Goal: Information Seeking & Learning: Learn about a topic

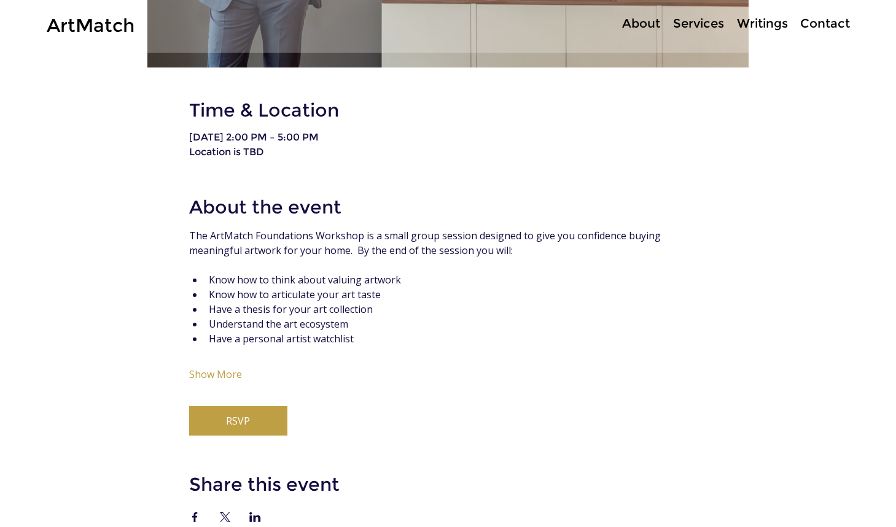
scroll to position [547, 0]
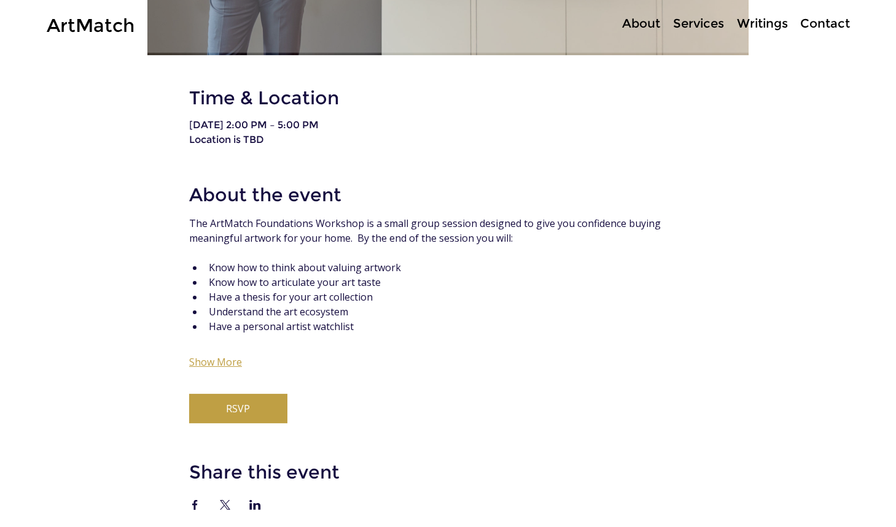
click at [211, 368] on button "Show More" at bounding box center [215, 362] width 53 height 12
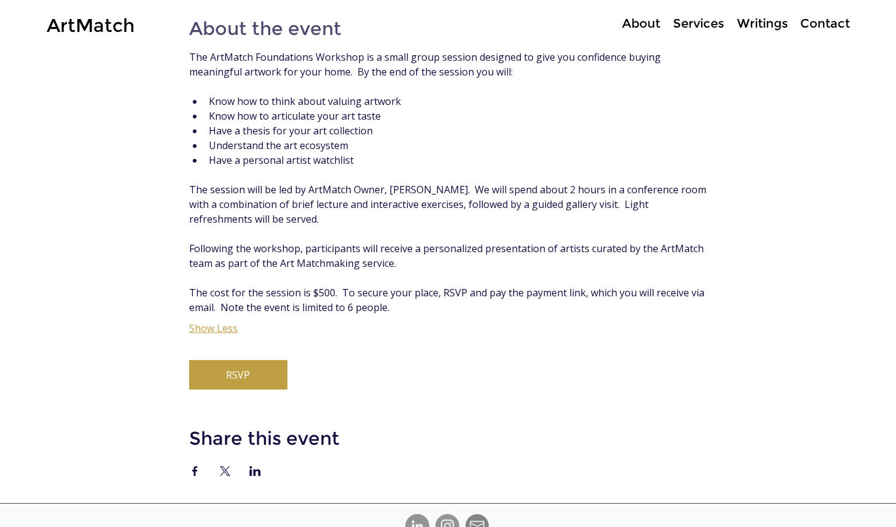
scroll to position [772, 0]
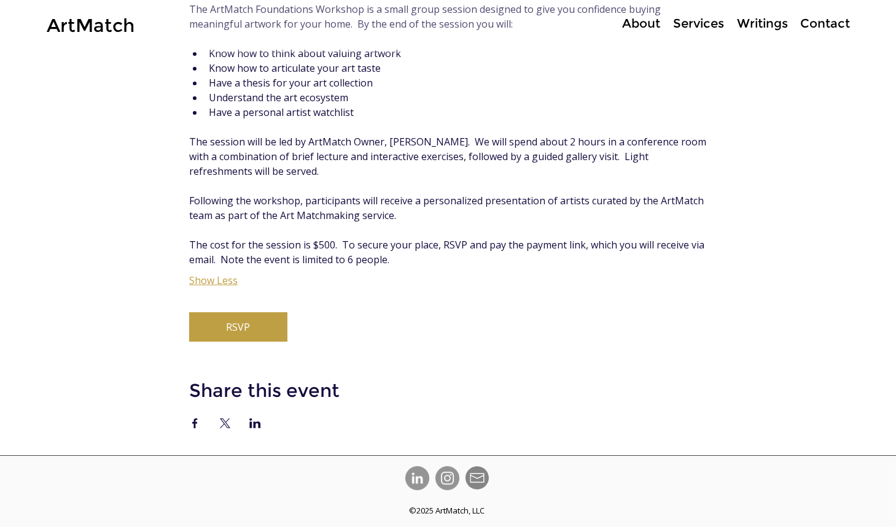
click at [218, 286] on button "Show Less" at bounding box center [213, 280] width 49 height 12
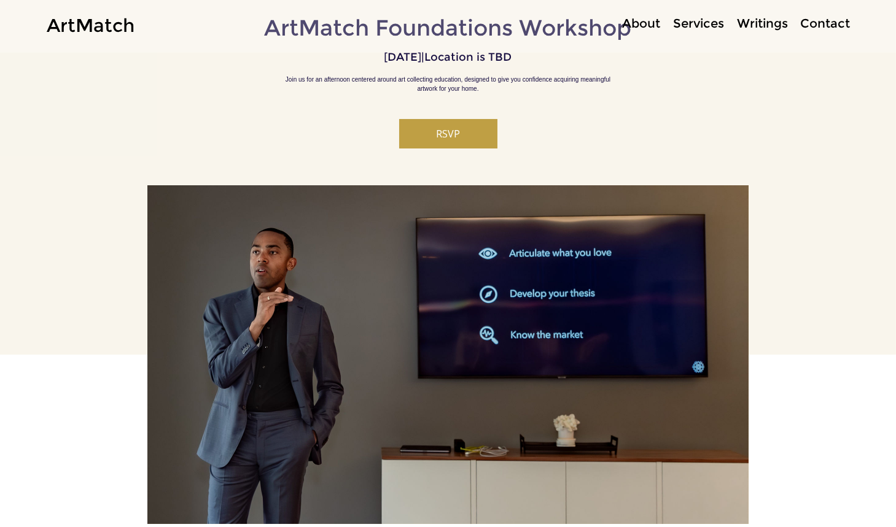
scroll to position [0, 0]
